Goal: Information Seeking & Learning: Learn about a topic

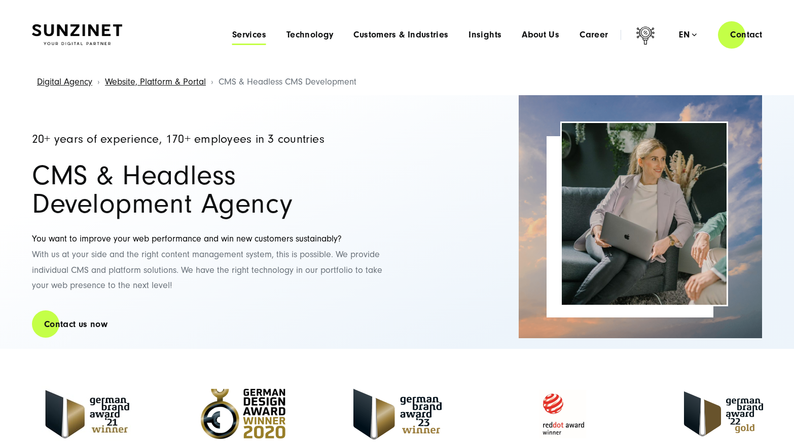
click at [251, 34] on span "Services" at bounding box center [249, 35] width 34 height 10
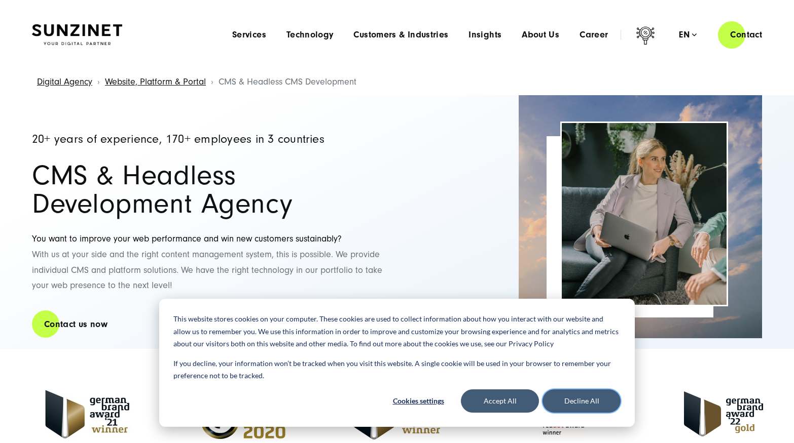
click at [618, 402] on button "Decline All" at bounding box center [581, 401] width 78 height 23
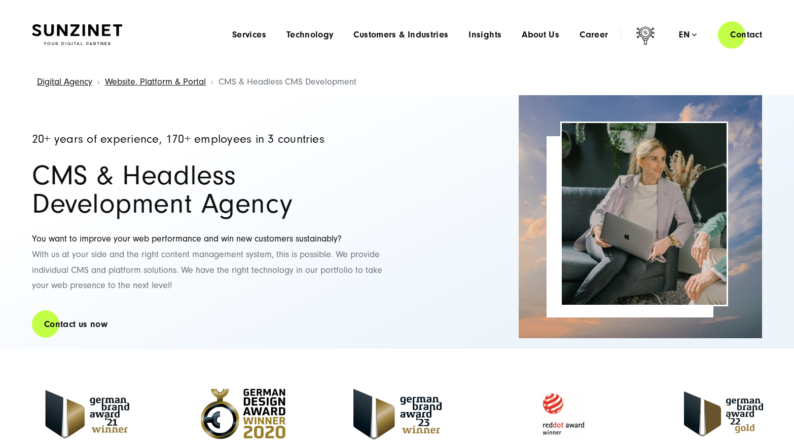
click at [241, 24] on div "Menu Services Menu Full Service Digital Agency We solve complex challenges and …" at bounding box center [498, 34] width 552 height 29
click at [254, 37] on span "Services" at bounding box center [249, 35] width 34 height 10
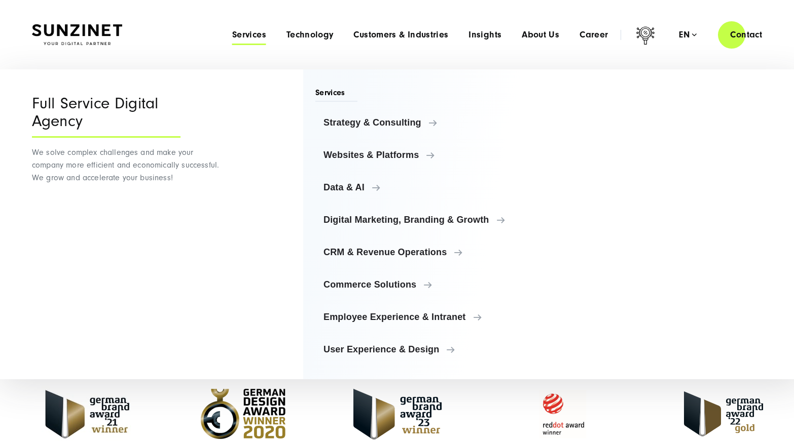
click at [318, 27] on div "Menu Services Menu Full Service Digital Agency We solve complex challenges and …" at bounding box center [498, 34] width 552 height 29
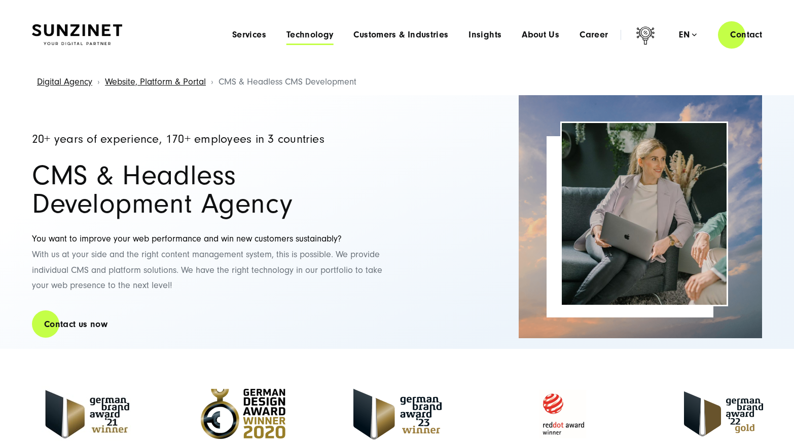
click at [317, 32] on span "Technology" at bounding box center [309, 35] width 47 height 10
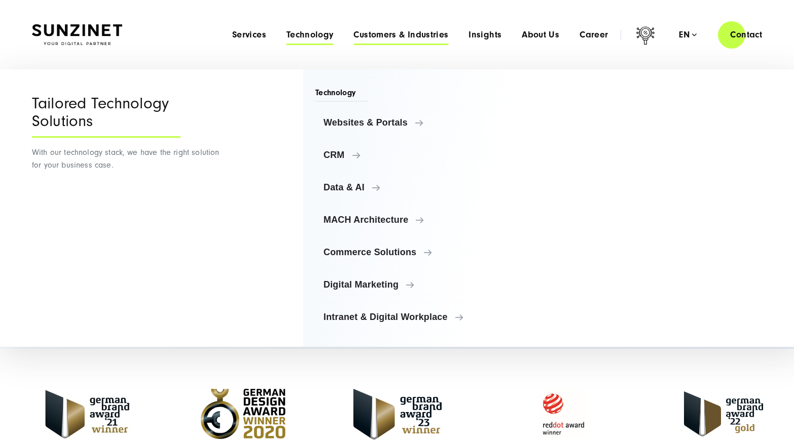
click at [419, 33] on span "Customers & Industries" at bounding box center [400, 35] width 95 height 10
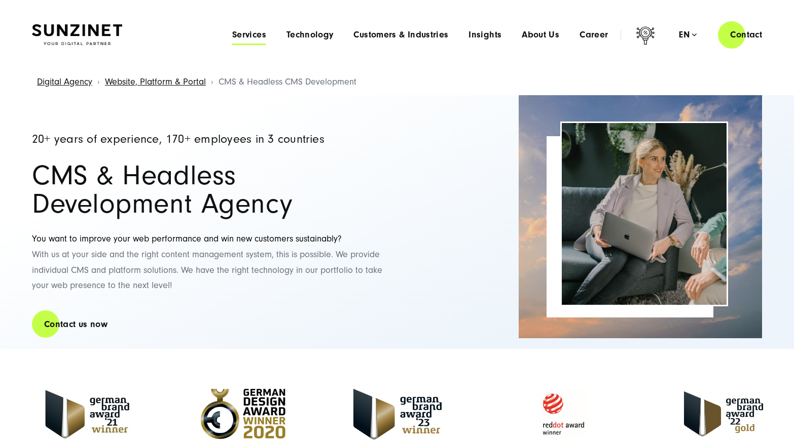
click at [260, 36] on span "Services" at bounding box center [249, 35] width 34 height 10
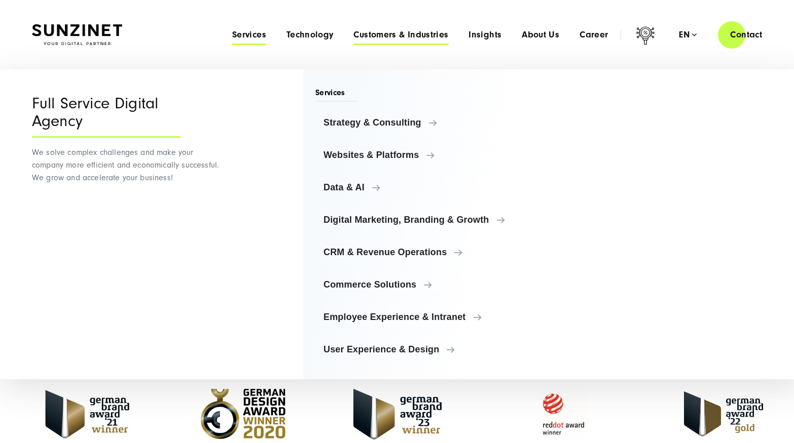
click at [408, 31] on span "Customers & Industries" at bounding box center [400, 35] width 95 height 10
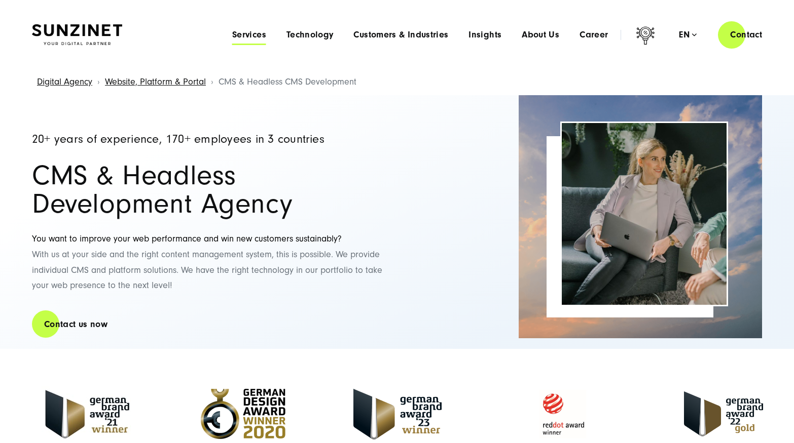
click at [248, 34] on span "Services" at bounding box center [249, 35] width 34 height 10
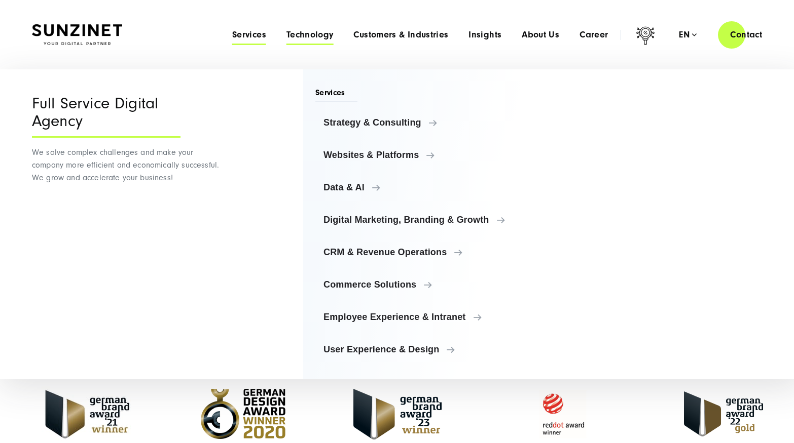
click at [311, 36] on span "Technology" at bounding box center [309, 35] width 47 height 10
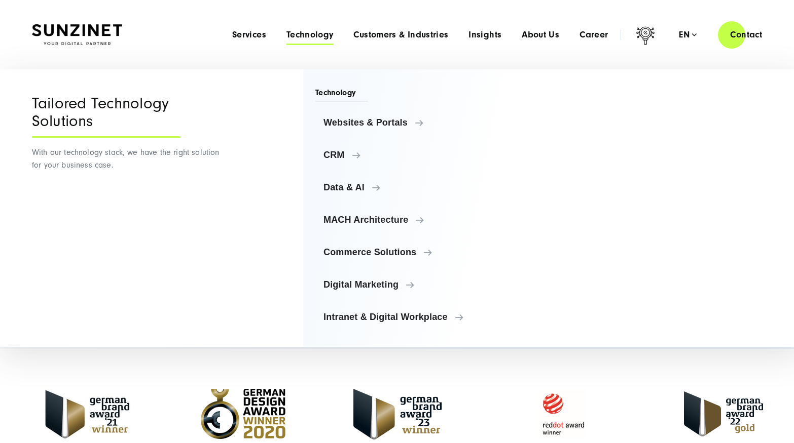
click at [497, 371] on div at bounding box center [397, 415] width 794 height 116
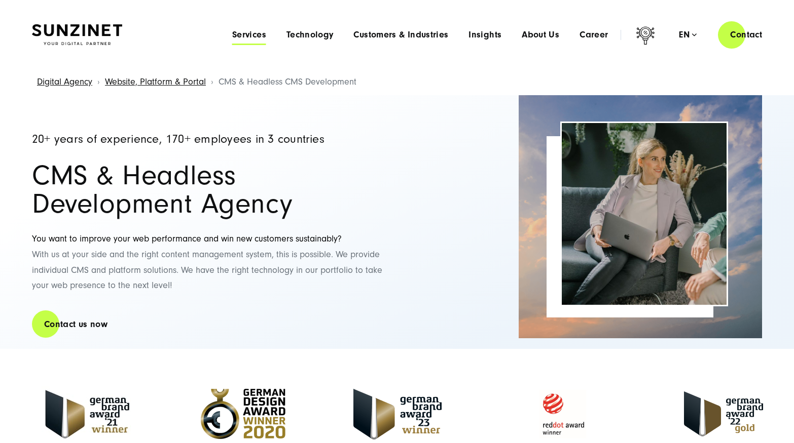
click at [257, 37] on span "Services" at bounding box center [249, 35] width 34 height 10
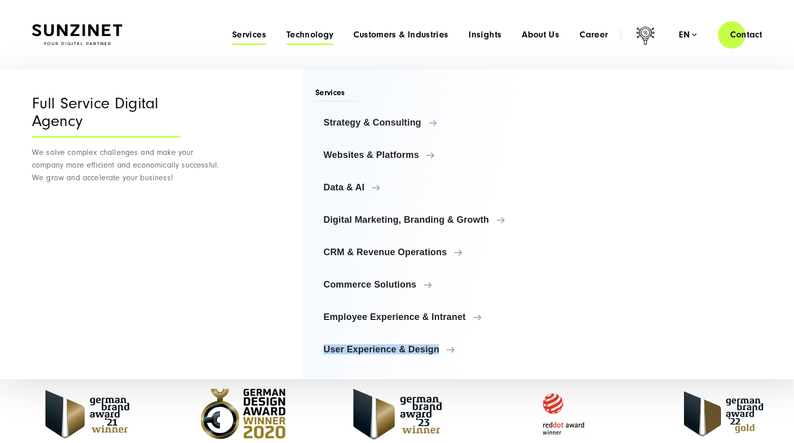
click at [312, 32] on span "Technology" at bounding box center [309, 35] width 47 height 10
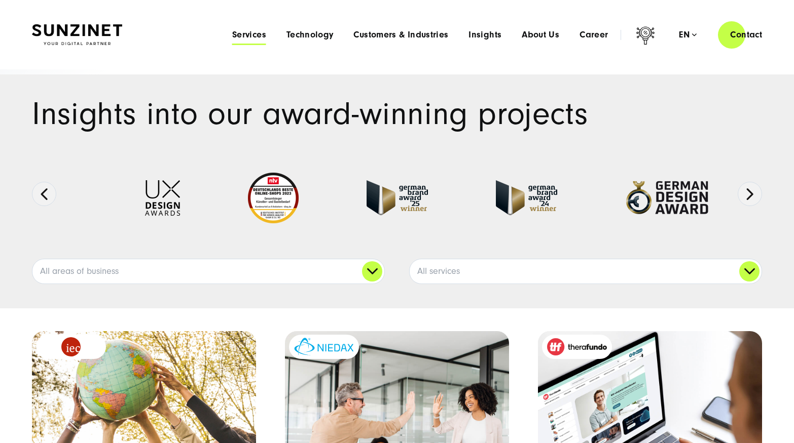
click at [244, 35] on span "Services" at bounding box center [249, 35] width 34 height 10
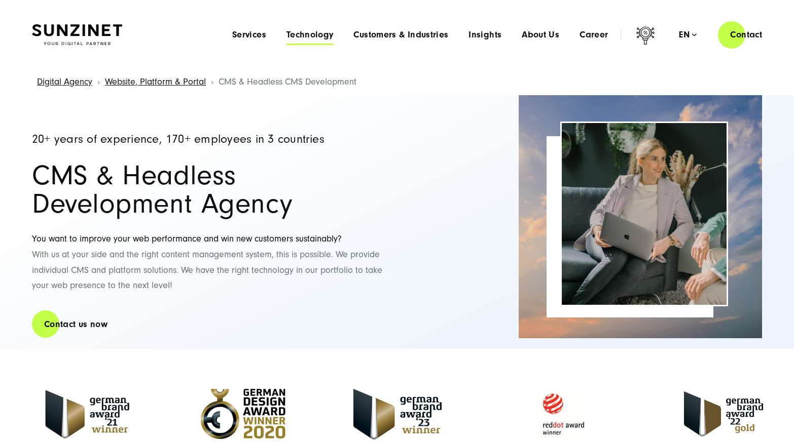
click at [322, 38] on span "Technology" at bounding box center [309, 35] width 47 height 10
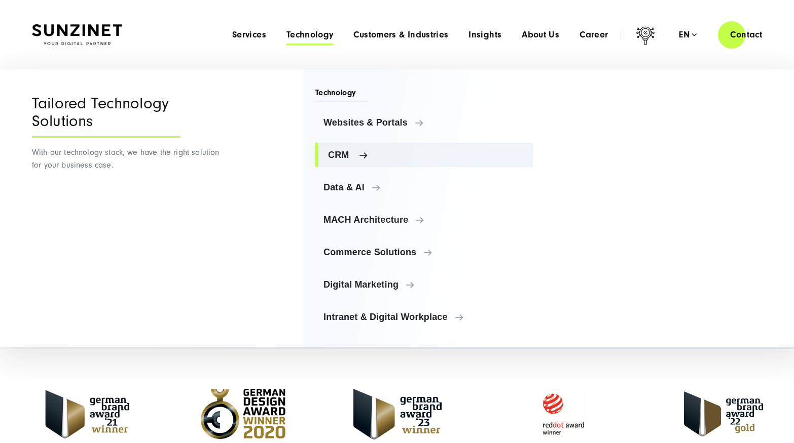
click at [361, 155] on span "CRM" at bounding box center [426, 155] width 197 height 10
